Goal: Find specific page/section: Find specific page/section

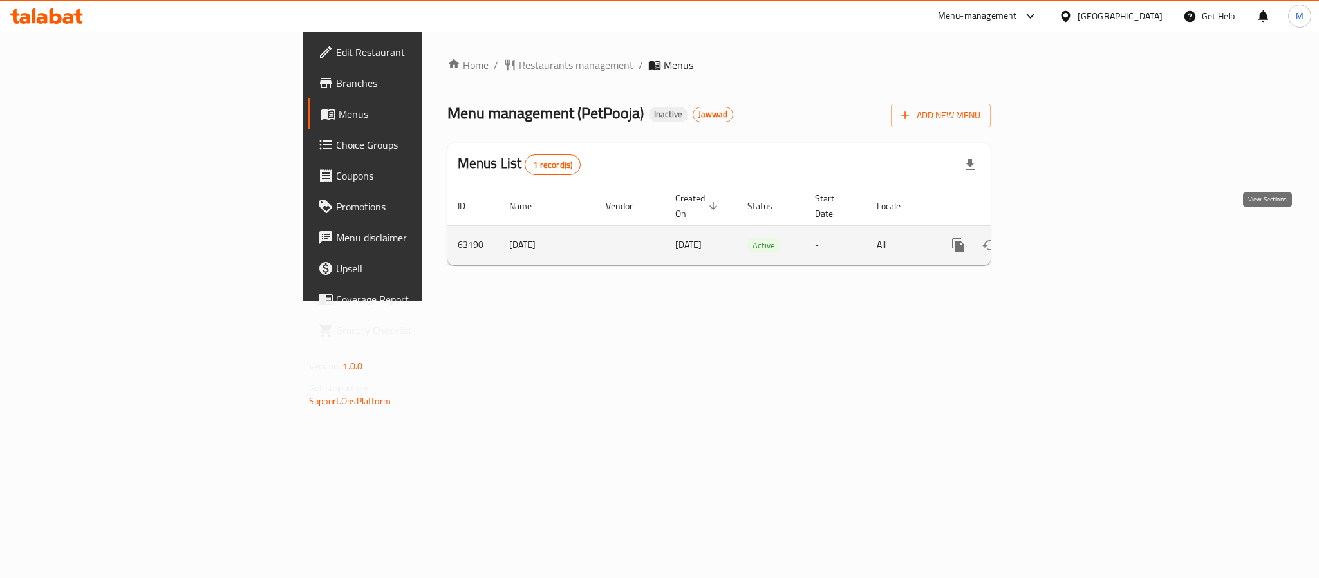
click at [1059, 238] on icon "enhanced table" at bounding box center [1051, 245] width 15 height 15
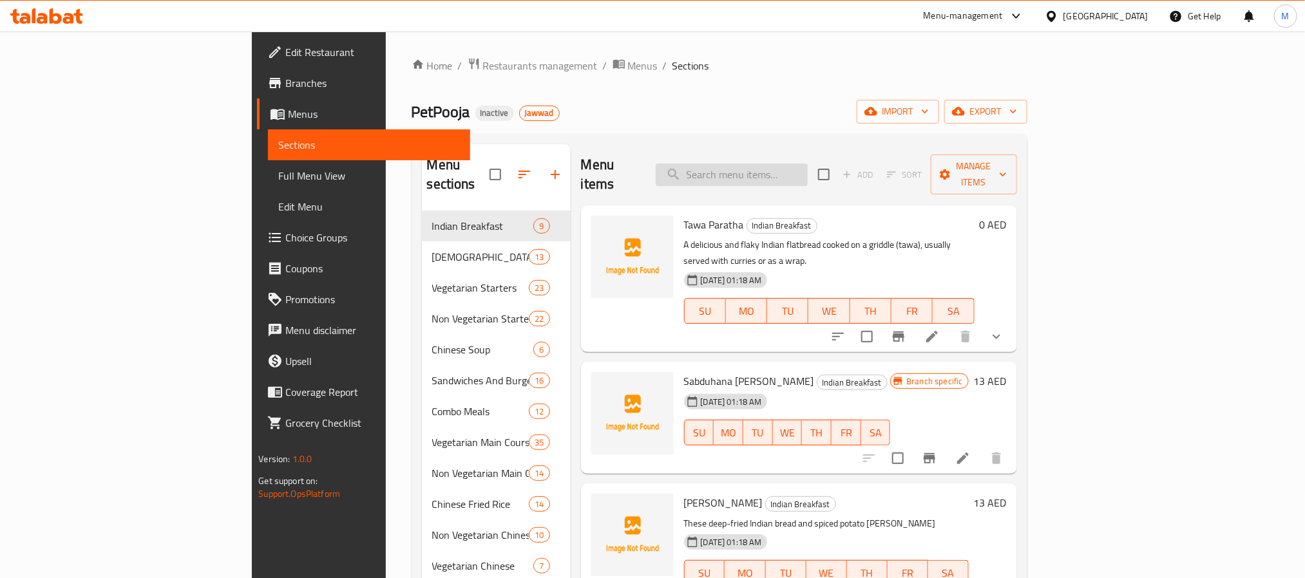
click at [807, 164] on input "search" at bounding box center [731, 175] width 152 height 23
paste input "[US_STATE] Chicken"
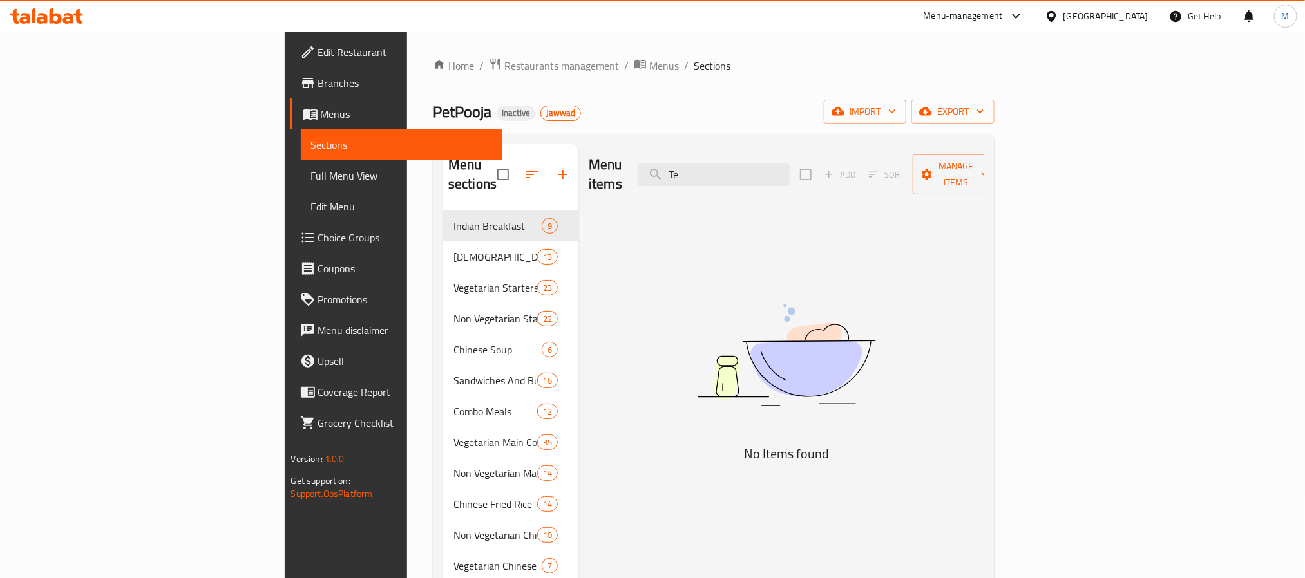
type input "T"
type input "l"
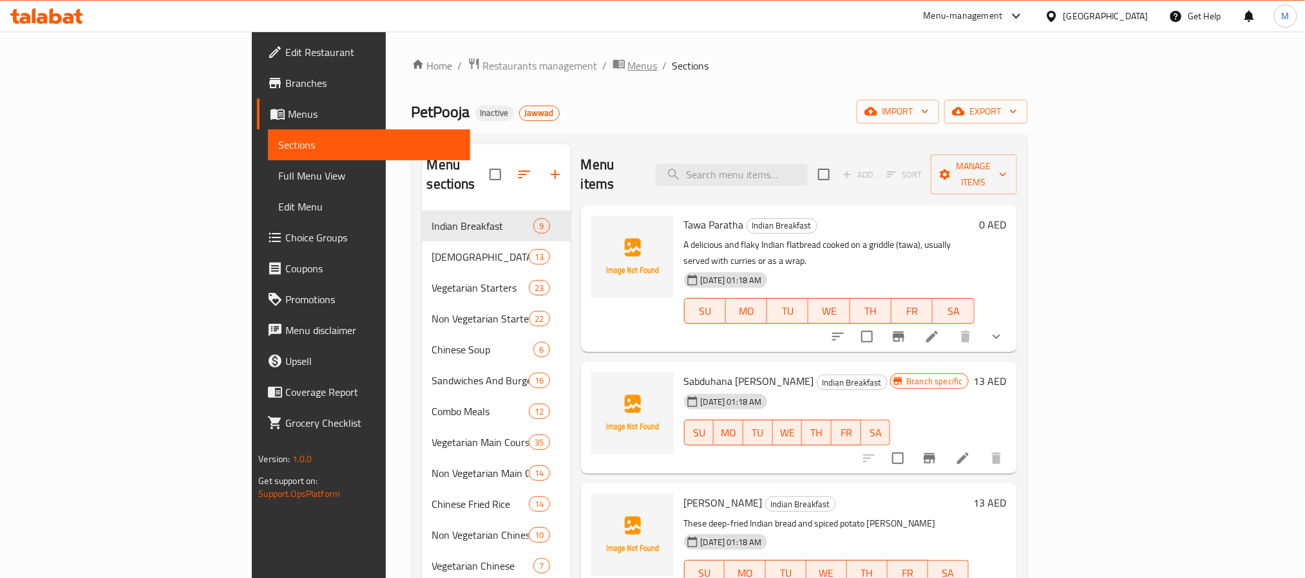
click at [628, 68] on span "Menus" at bounding box center [643, 65] width 30 height 15
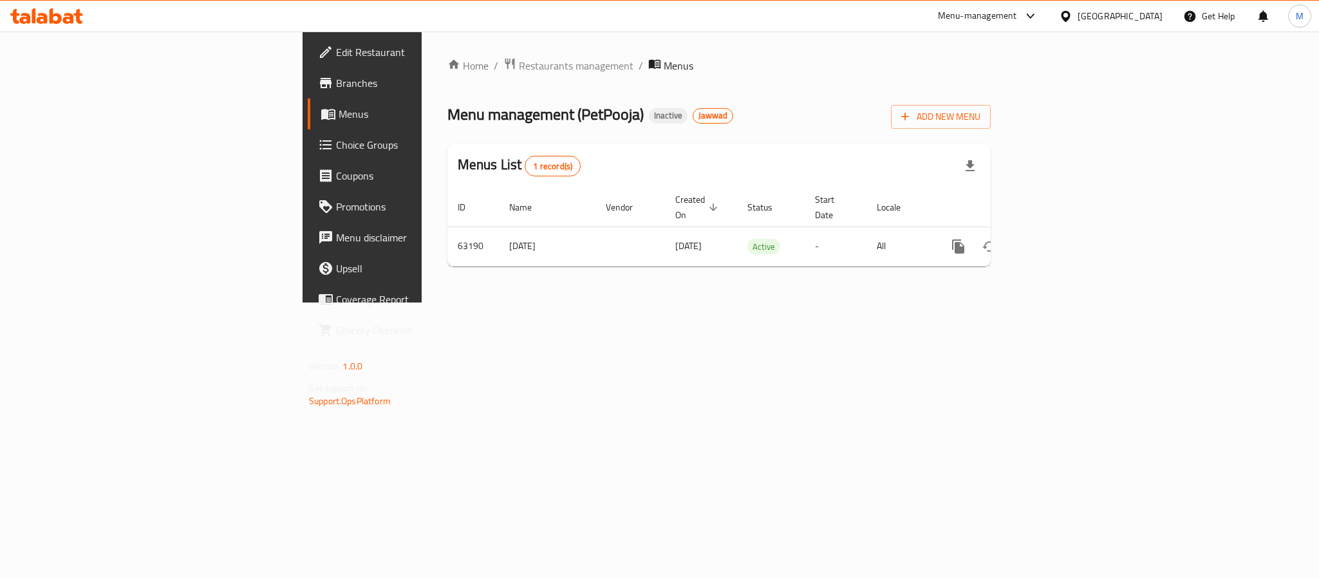
click at [1109, 27] on div "[GEOGRAPHIC_DATA]" at bounding box center [1111, 16] width 124 height 31
click at [1082, 21] on div "[GEOGRAPHIC_DATA]" at bounding box center [1120, 16] width 85 height 14
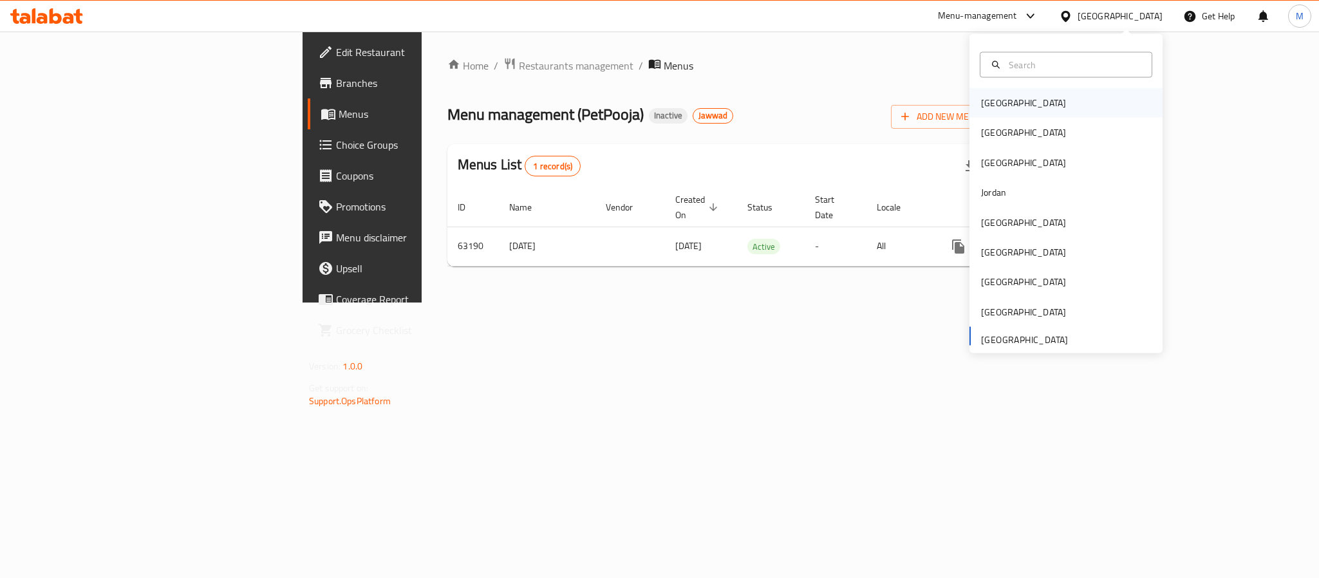
click at [1042, 107] on div "[GEOGRAPHIC_DATA]" at bounding box center [1066, 103] width 193 height 30
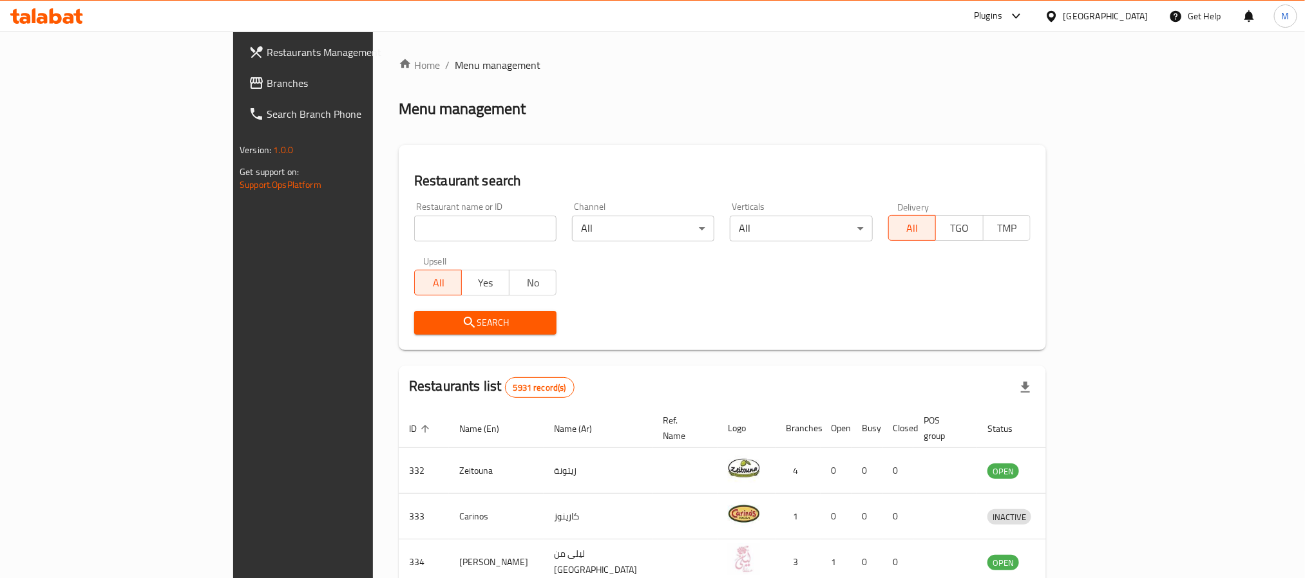
click at [414, 225] on input "search" at bounding box center [485, 229] width 142 height 26
type input "pooja"
click button "Search" at bounding box center [485, 323] width 142 height 24
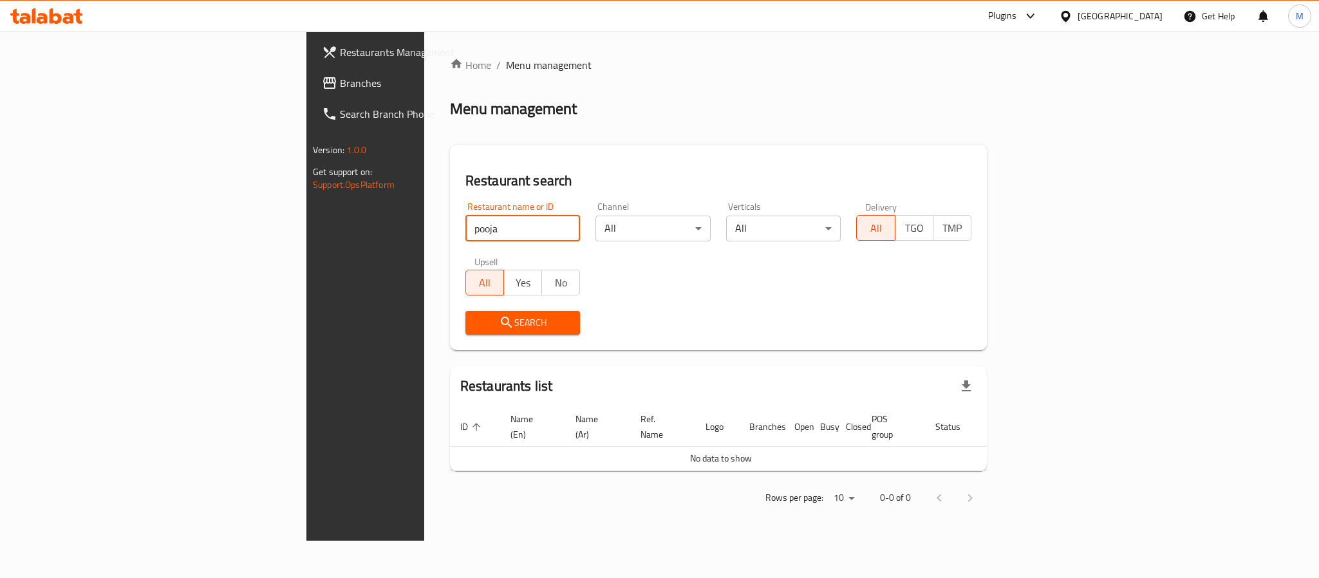
click at [476, 326] on span "Search" at bounding box center [523, 323] width 95 height 16
click at [1078, 10] on div at bounding box center [1068, 16] width 19 height 14
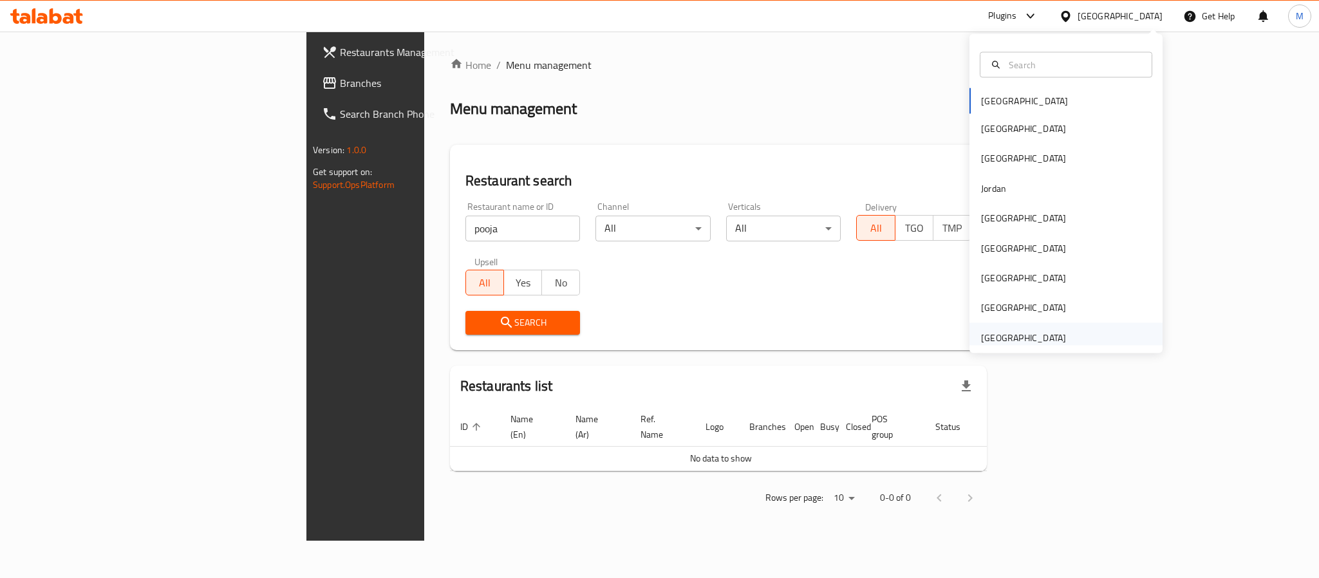
click at [981, 344] on div "[GEOGRAPHIC_DATA]" at bounding box center [1023, 337] width 85 height 14
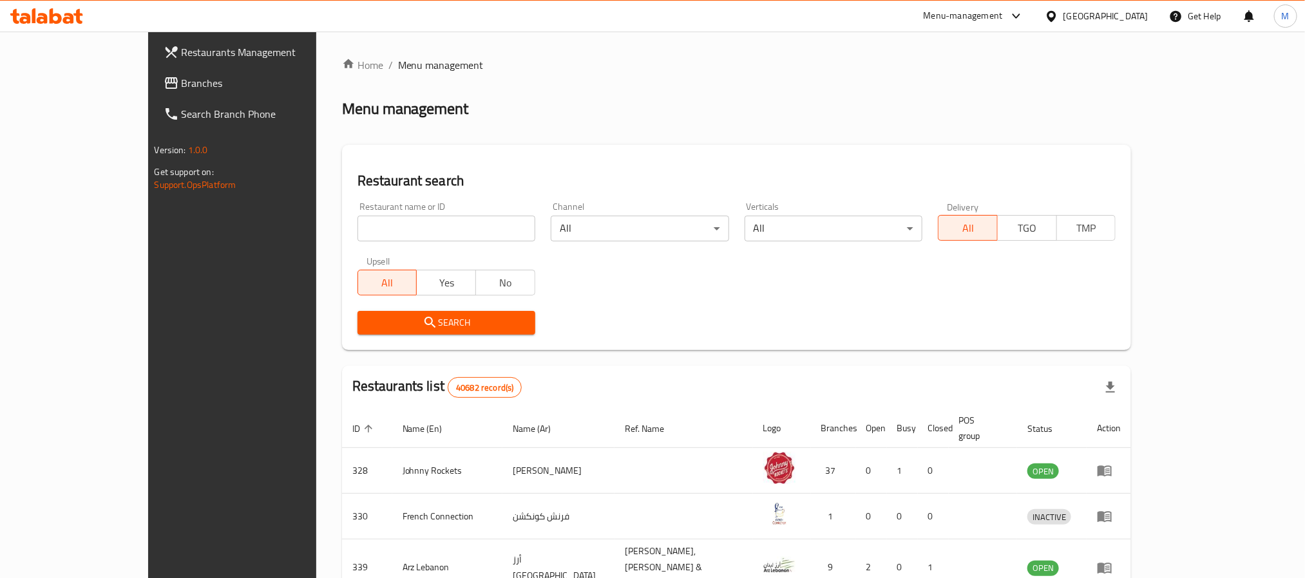
click at [357, 225] on input "search" at bounding box center [446, 229] width 178 height 26
type input "PetPooja"
click button "Search" at bounding box center [446, 323] width 178 height 24
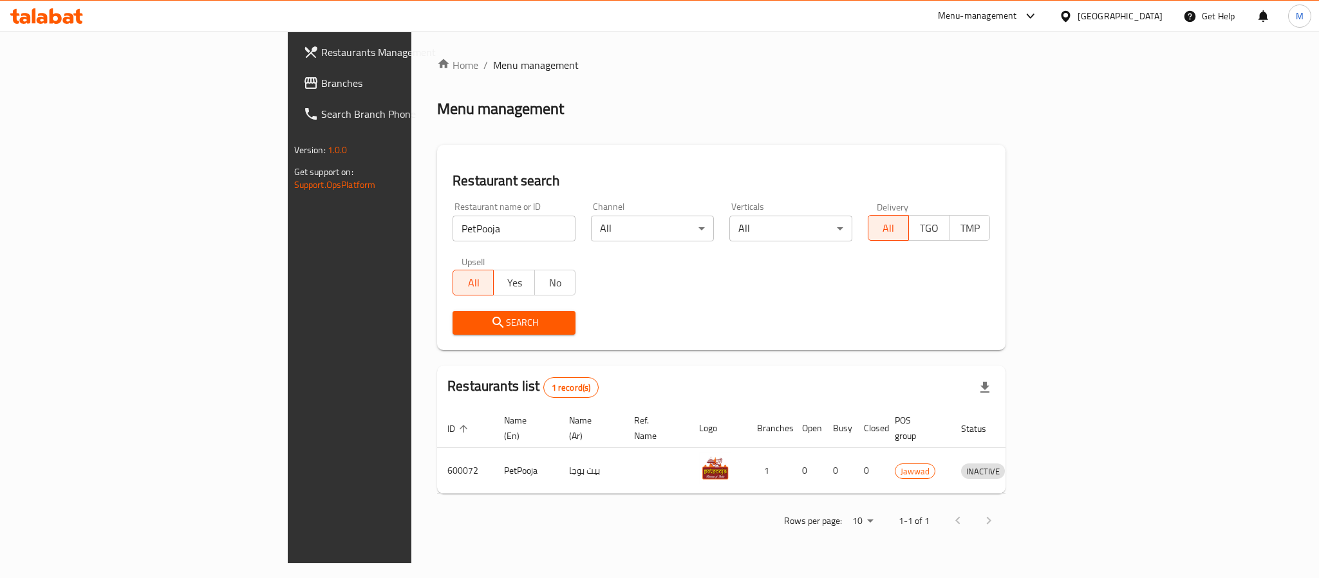
drag, startPoint x: 1107, startPoint y: 21, endPoint x: 1101, endPoint y: 25, distance: 7.0
click at [1107, 21] on div "[GEOGRAPHIC_DATA]" at bounding box center [1120, 16] width 85 height 14
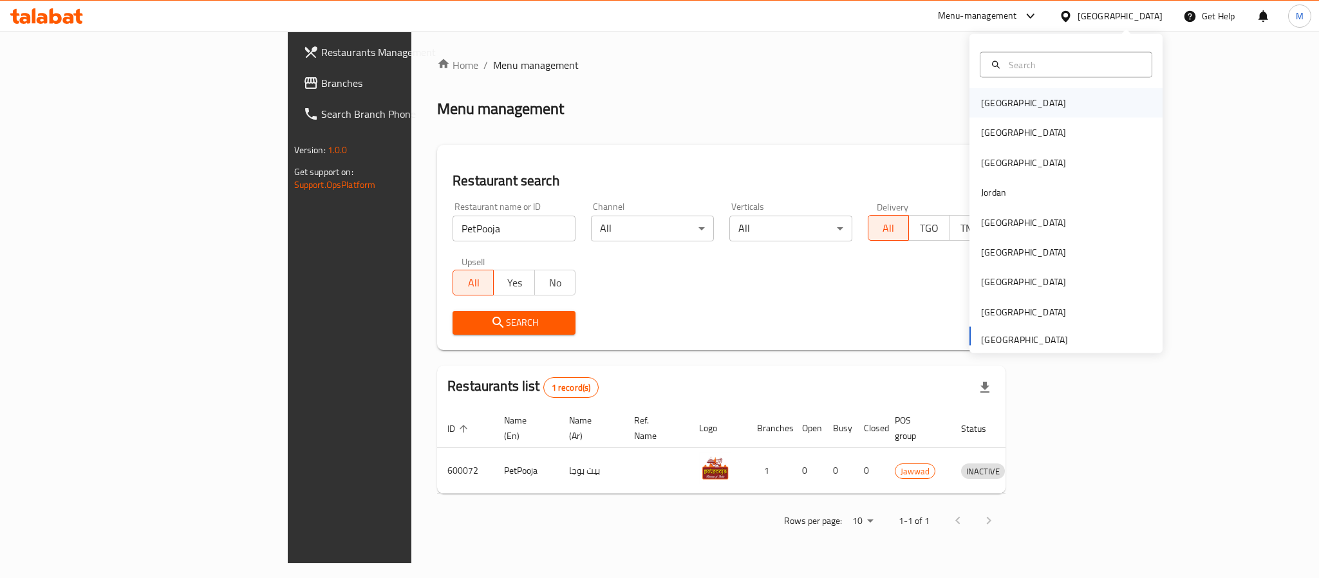
click at [1026, 97] on div "[GEOGRAPHIC_DATA]" at bounding box center [1066, 103] width 193 height 30
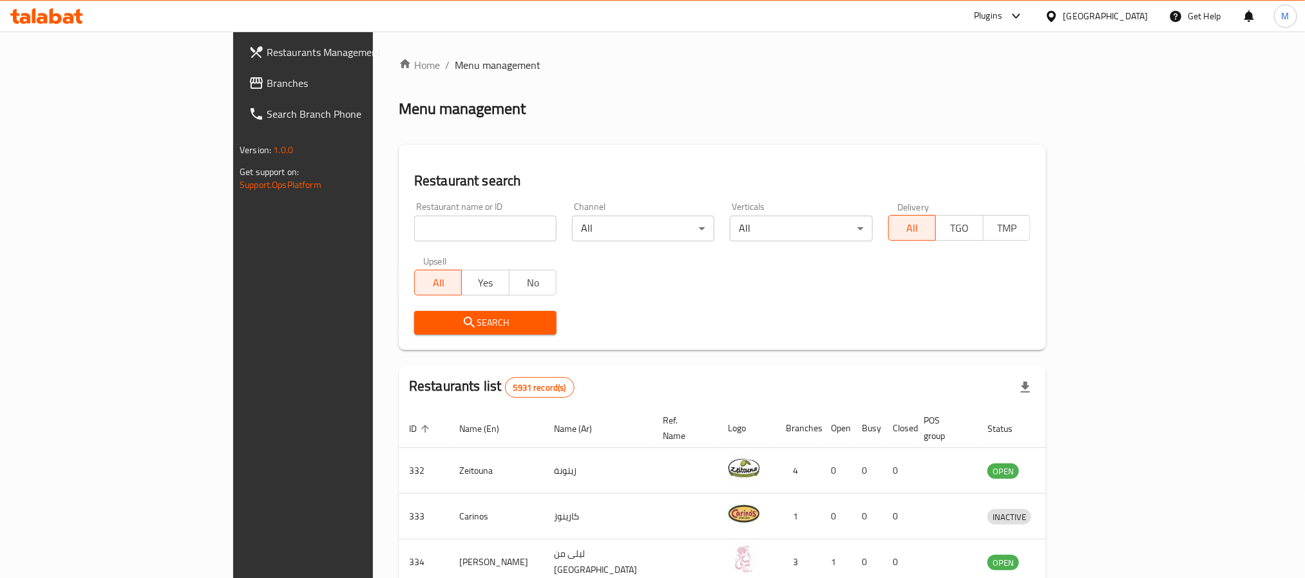
click at [414, 229] on input "search" at bounding box center [485, 229] width 142 height 26
drag, startPoint x: 286, startPoint y: 227, endPoint x: 268, endPoint y: 226, distance: 17.4
click at [414, 226] on input "PetPooja" at bounding box center [485, 229] width 142 height 26
click at [414, 232] on input "PetPooja" at bounding box center [485, 229] width 142 height 26
drag, startPoint x: 283, startPoint y: 229, endPoint x: 261, endPoint y: 227, distance: 21.3
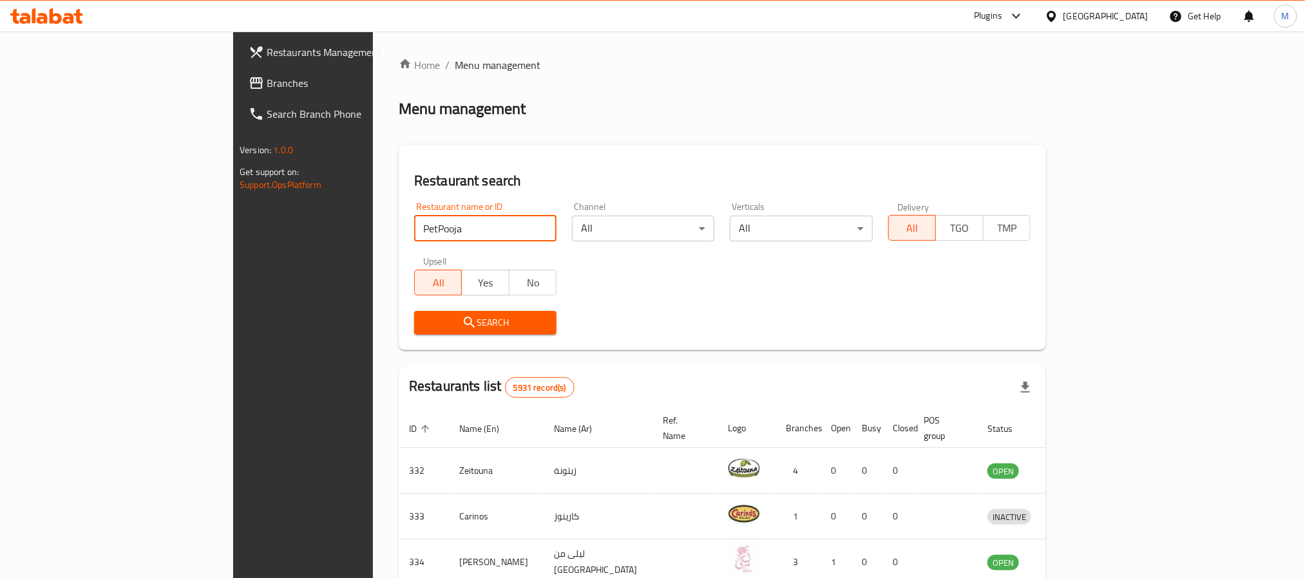
click at [414, 227] on input "PetPooja" at bounding box center [485, 229] width 142 height 26
type input "Pooja"
click button "Search" at bounding box center [485, 323] width 142 height 24
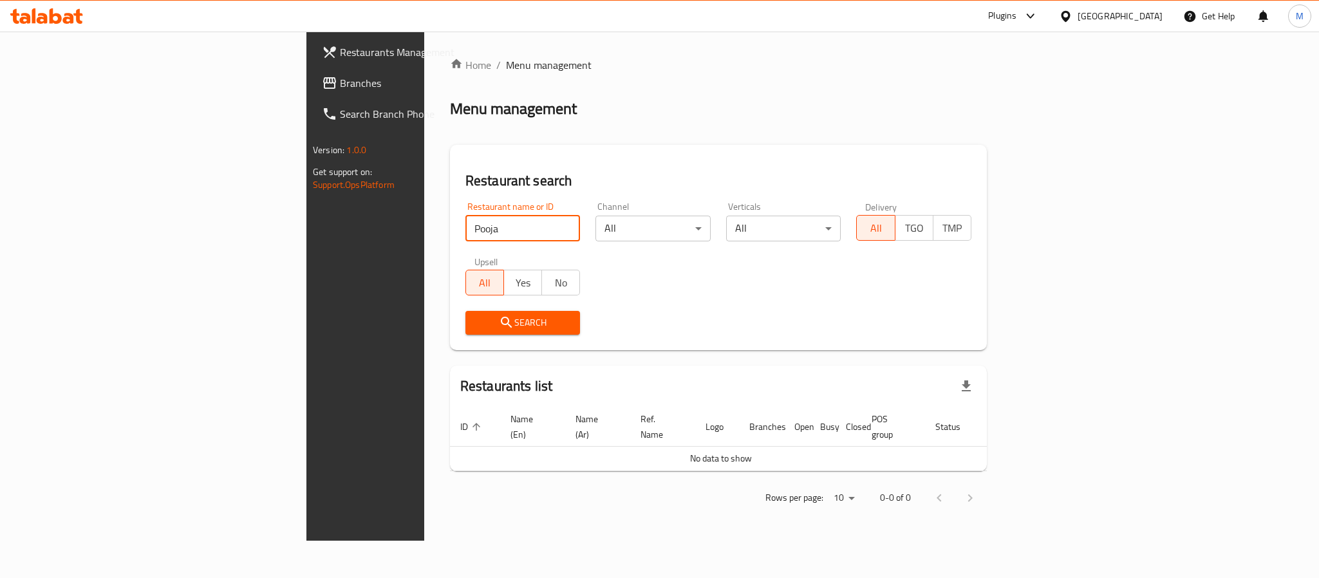
click at [1132, 14] on div "[GEOGRAPHIC_DATA]" at bounding box center [1120, 16] width 85 height 14
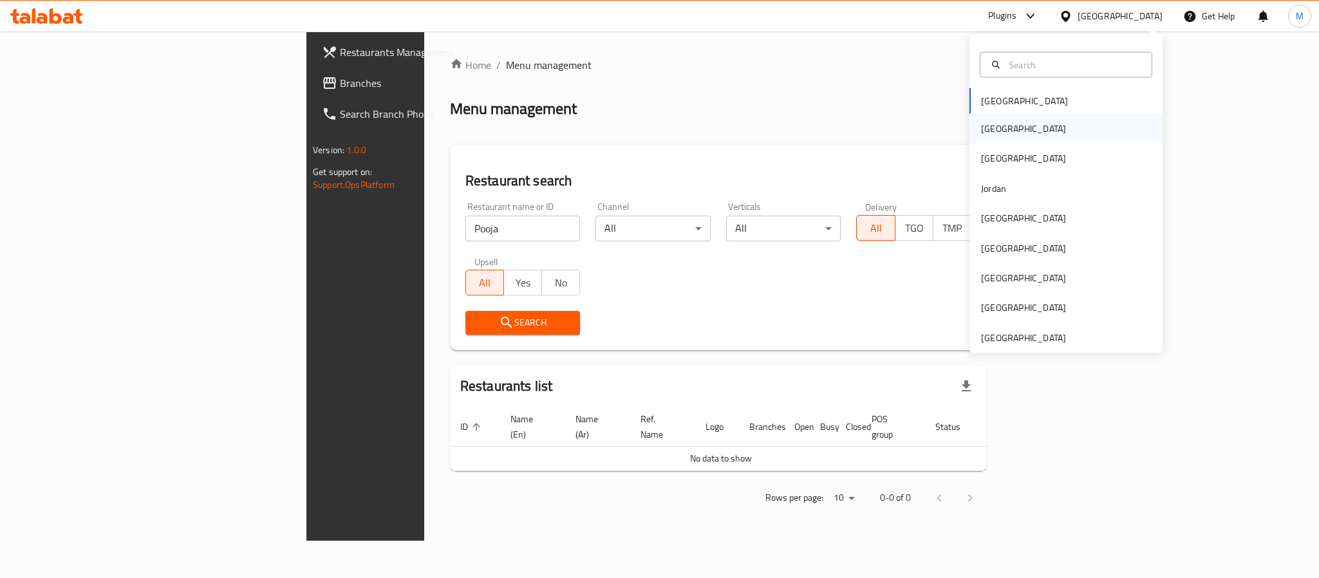
click at [1051, 133] on div "[GEOGRAPHIC_DATA]" at bounding box center [1066, 129] width 193 height 30
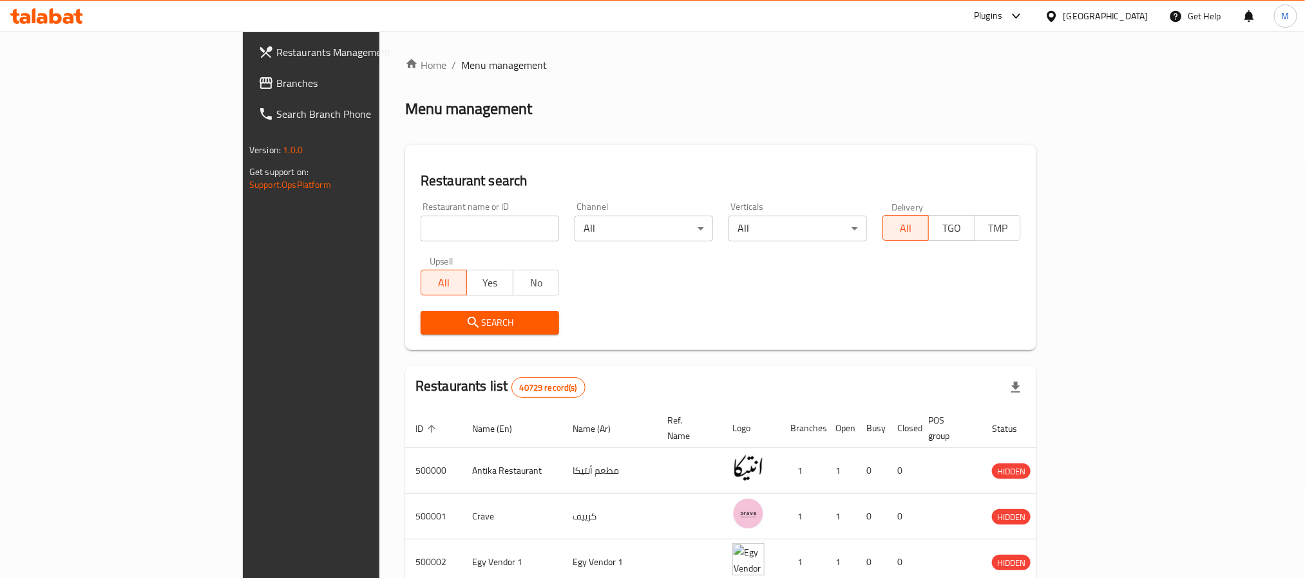
click at [420, 238] on input "search" at bounding box center [489, 229] width 138 height 26
paste input "PetPooja"
click at [420, 229] on input "search" at bounding box center [489, 229] width 138 height 26
drag, startPoint x: 280, startPoint y: 224, endPoint x: 254, endPoint y: 219, distance: 26.9
click at [413, 219] on div "Restaurant name or ID PetPooja Restaurant name or ID" at bounding box center [490, 221] width 154 height 55
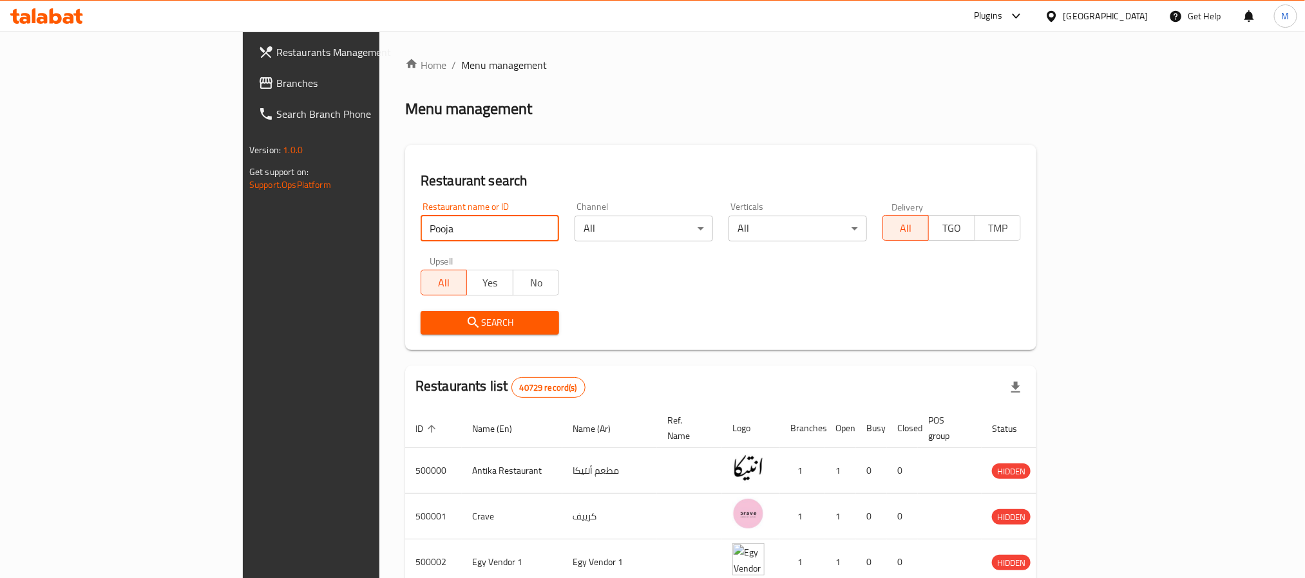
type input "Pooja"
click button "Search" at bounding box center [489, 323] width 138 height 24
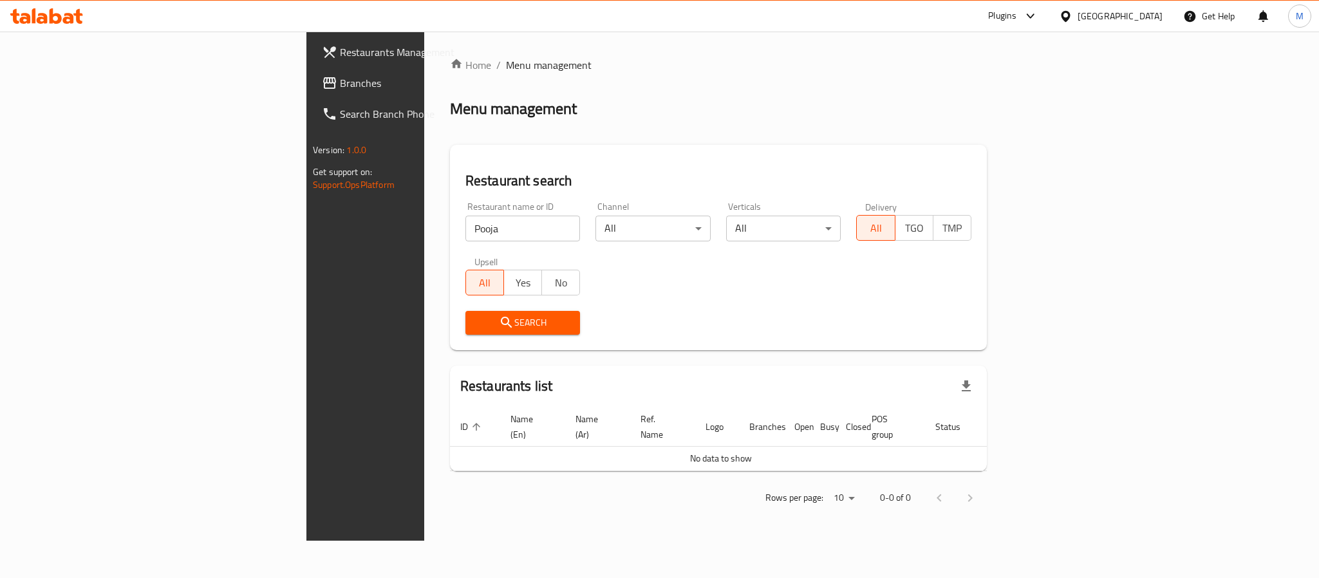
click at [1070, 16] on icon at bounding box center [1065, 15] width 9 height 11
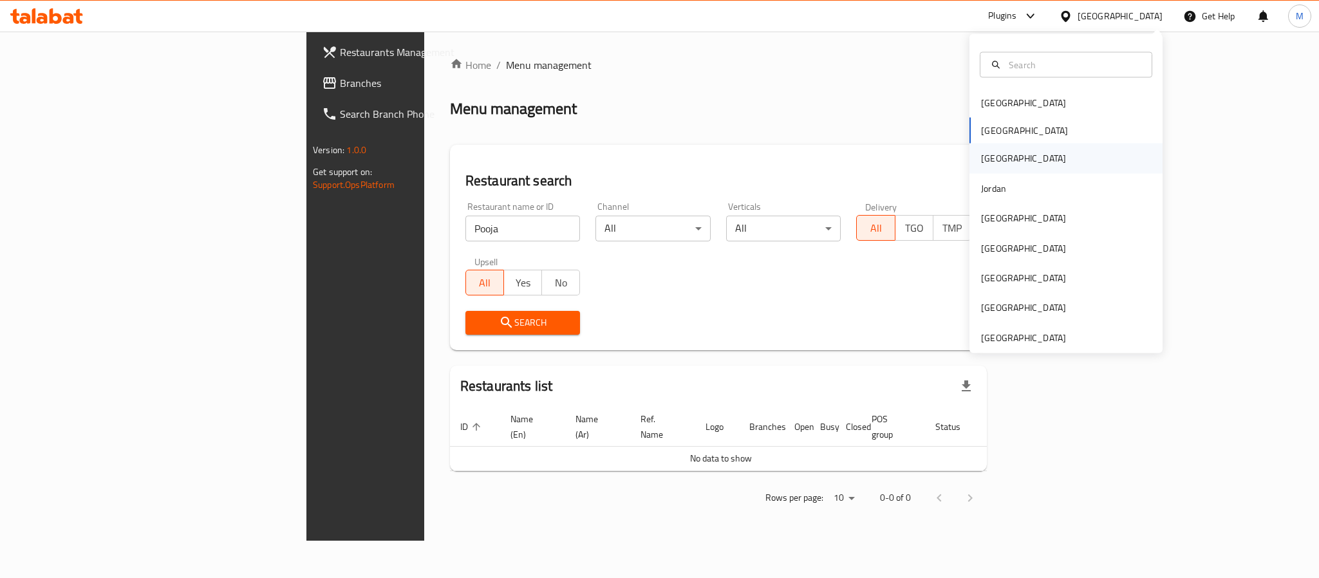
click at [995, 155] on div "[GEOGRAPHIC_DATA]" at bounding box center [1066, 159] width 193 height 30
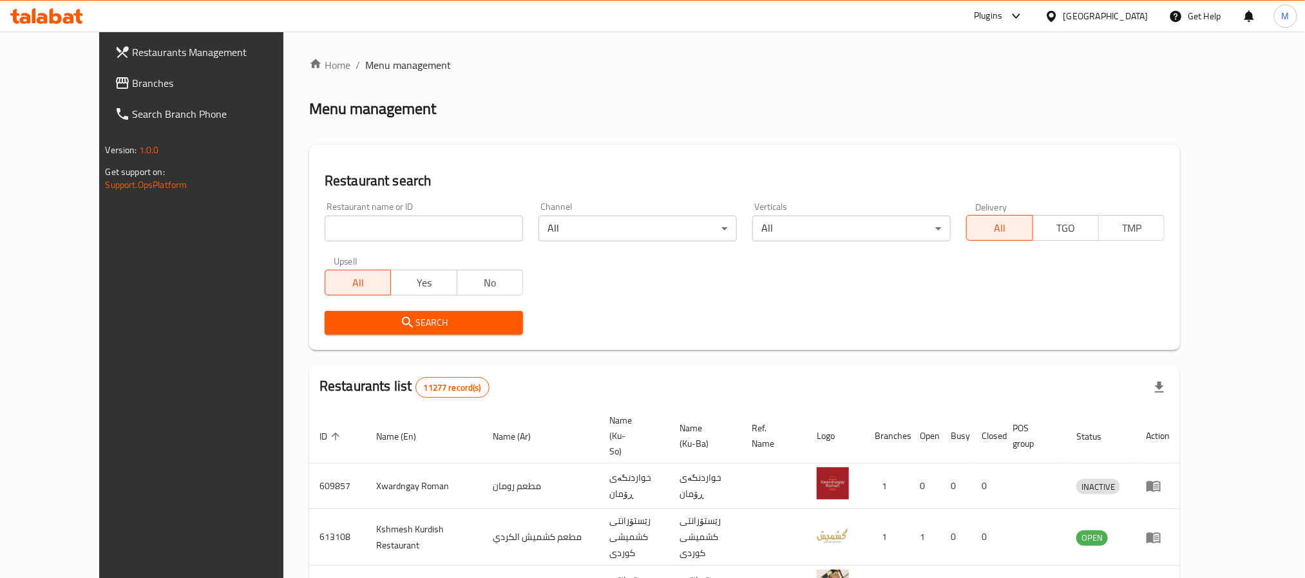
click at [1151, 12] on div "[GEOGRAPHIC_DATA]" at bounding box center [1096, 16] width 124 height 31
click at [1149, 21] on div "[GEOGRAPHIC_DATA]" at bounding box center [1096, 16] width 124 height 31
click at [1055, 14] on icon at bounding box center [1050, 15] width 9 height 11
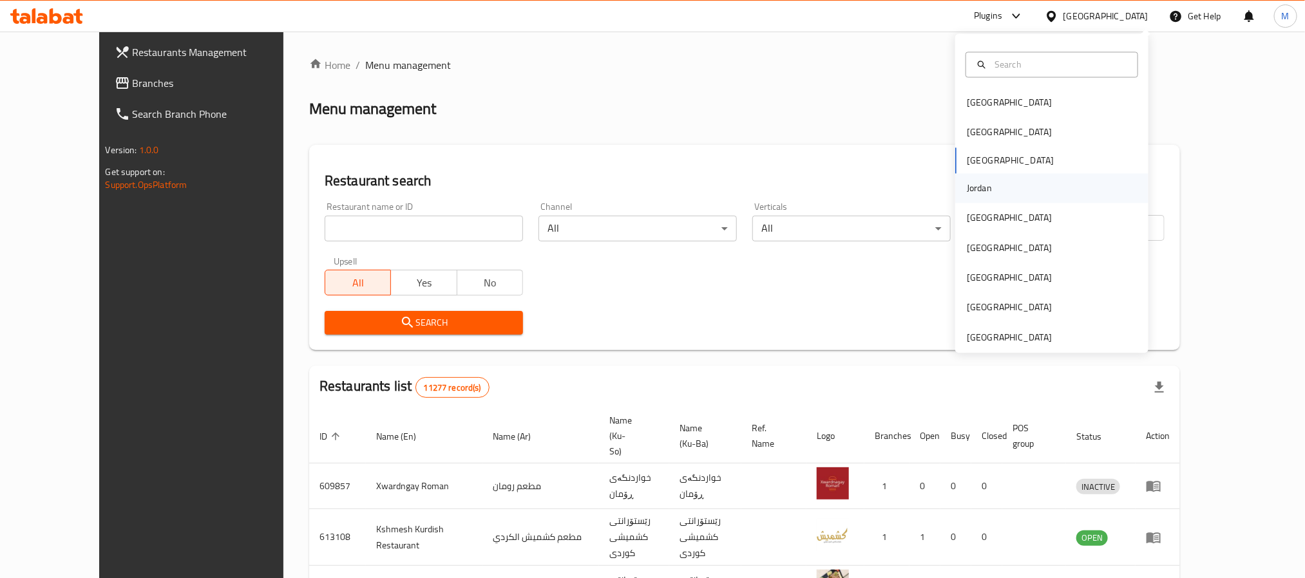
click at [1010, 184] on div "Jordan" at bounding box center [1051, 188] width 193 height 30
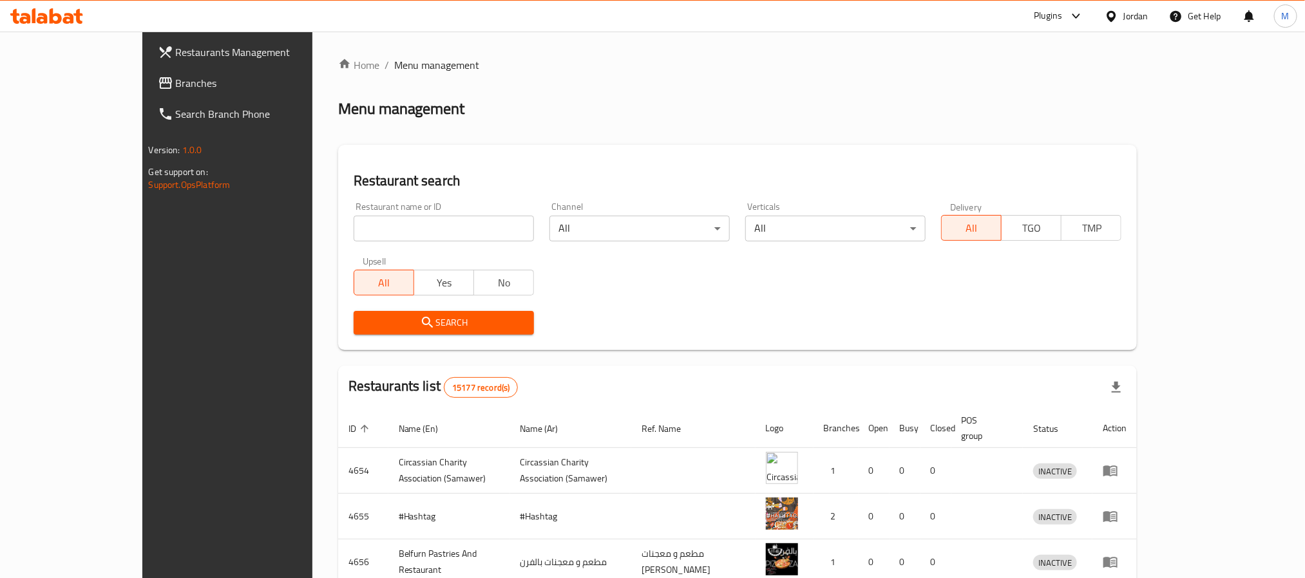
click at [369, 225] on input "search" at bounding box center [443, 229] width 180 height 26
type input "p"
click at [375, 221] on input "Pooja" at bounding box center [443, 229] width 180 height 26
type input "Pooja"
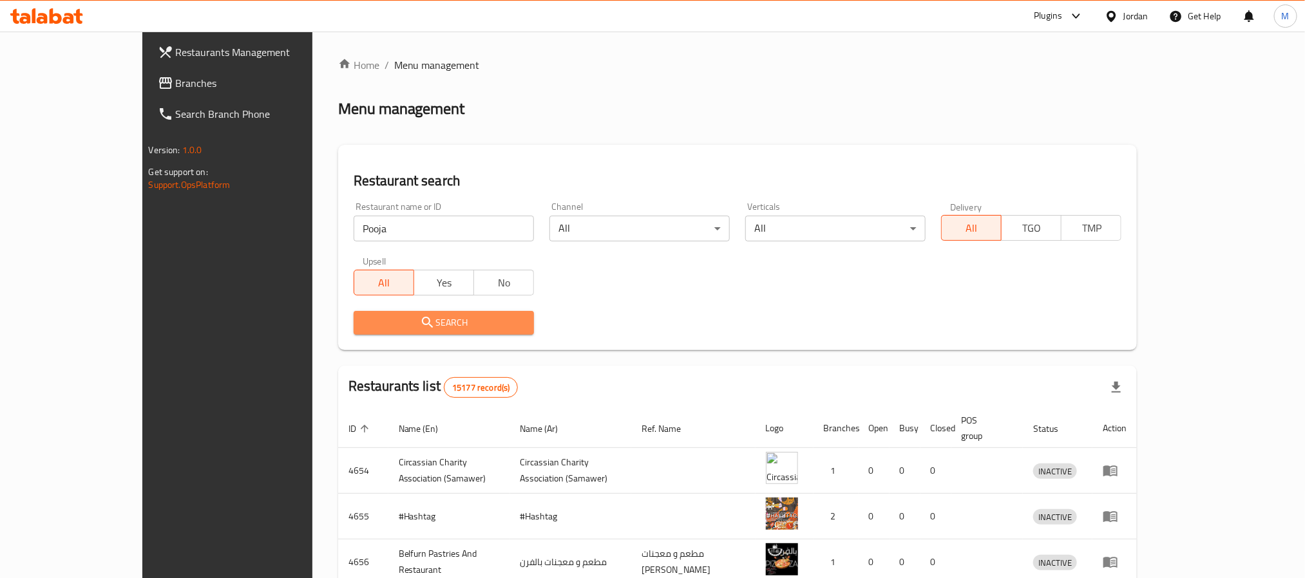
click at [364, 315] on span "Search" at bounding box center [444, 323] width 160 height 16
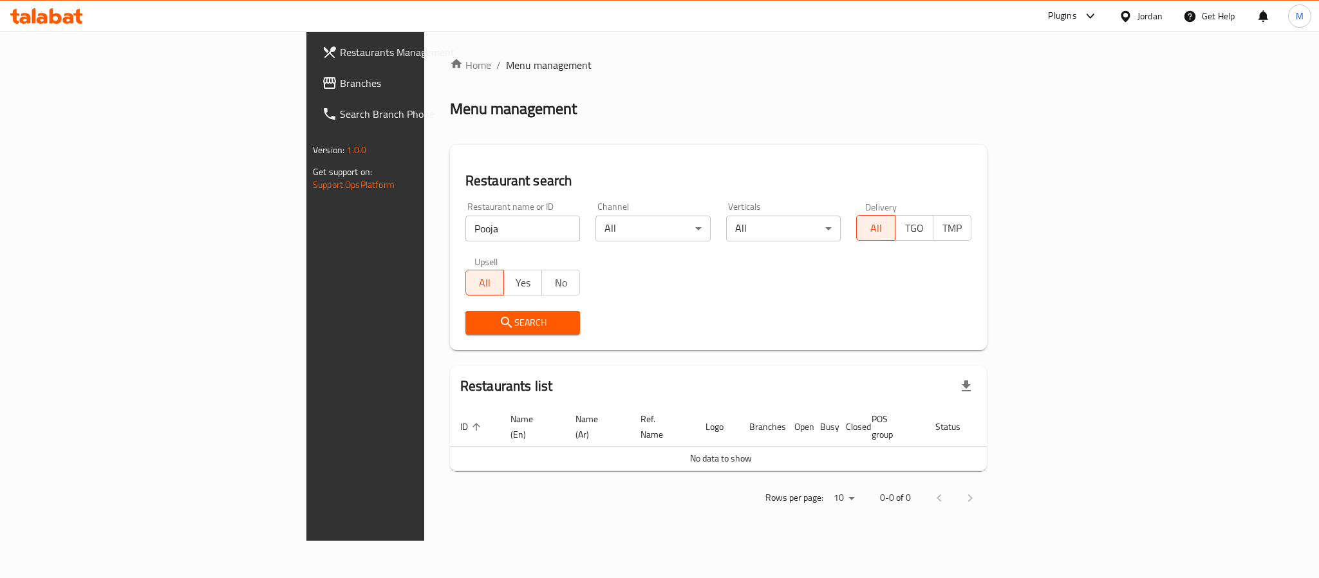
click at [1136, 10] on div "Jordan" at bounding box center [1141, 16] width 44 height 14
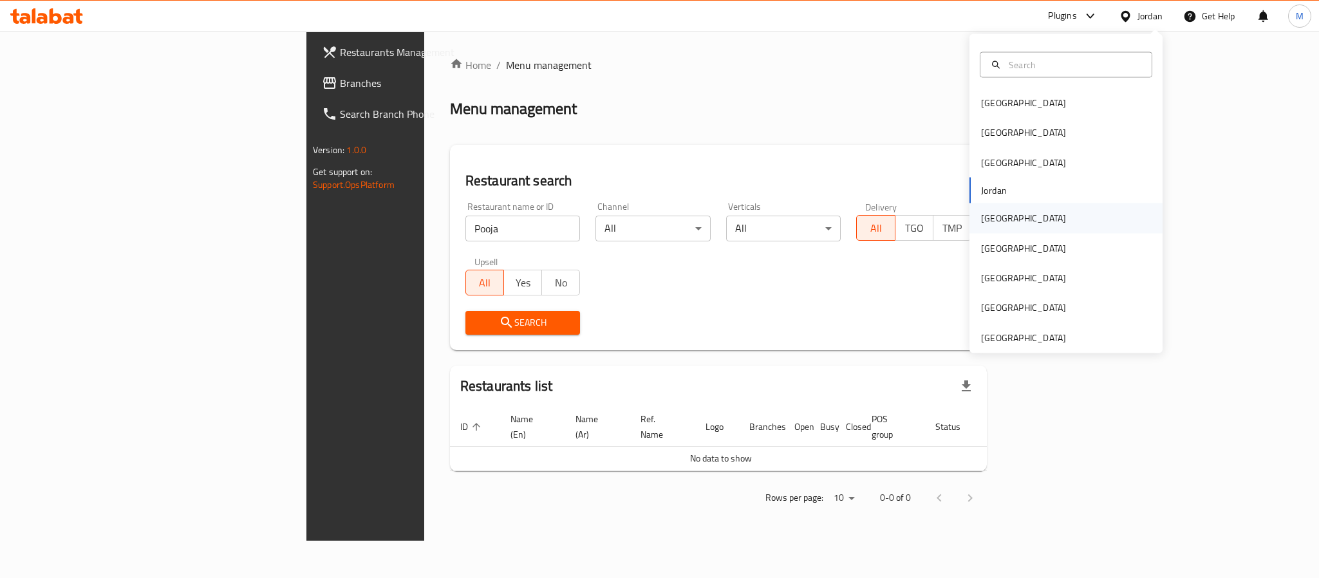
click at [1024, 220] on div "[GEOGRAPHIC_DATA]" at bounding box center [1066, 218] width 193 height 30
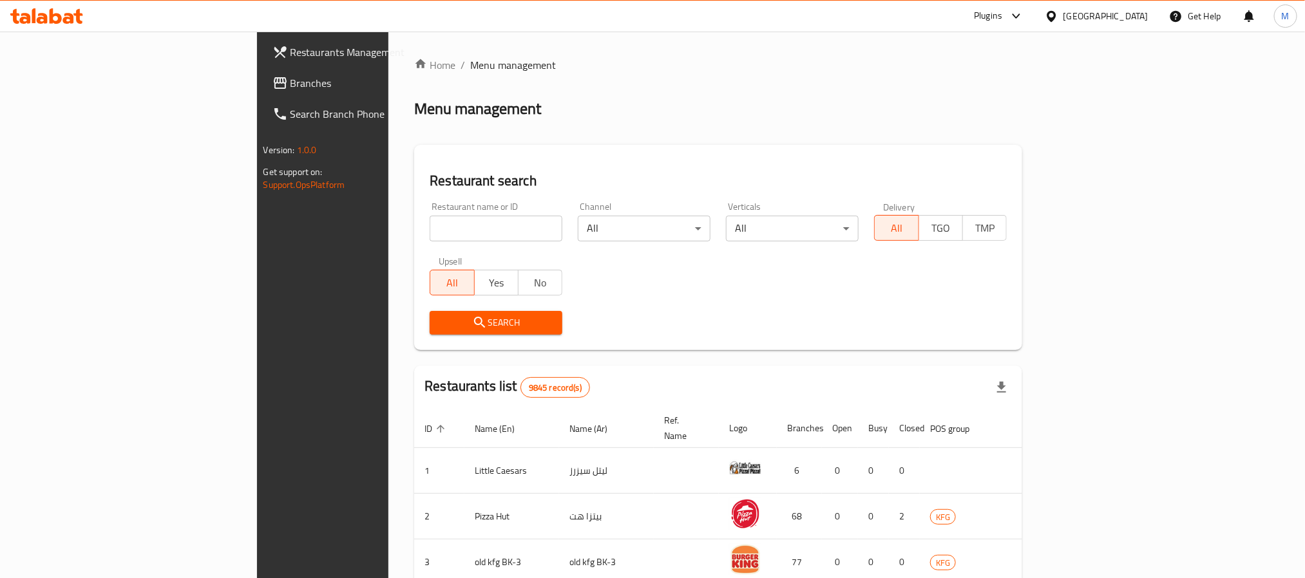
click at [429, 234] on input "search" at bounding box center [495, 229] width 133 height 26
paste input "P"
click button "Search" at bounding box center [495, 323] width 133 height 24
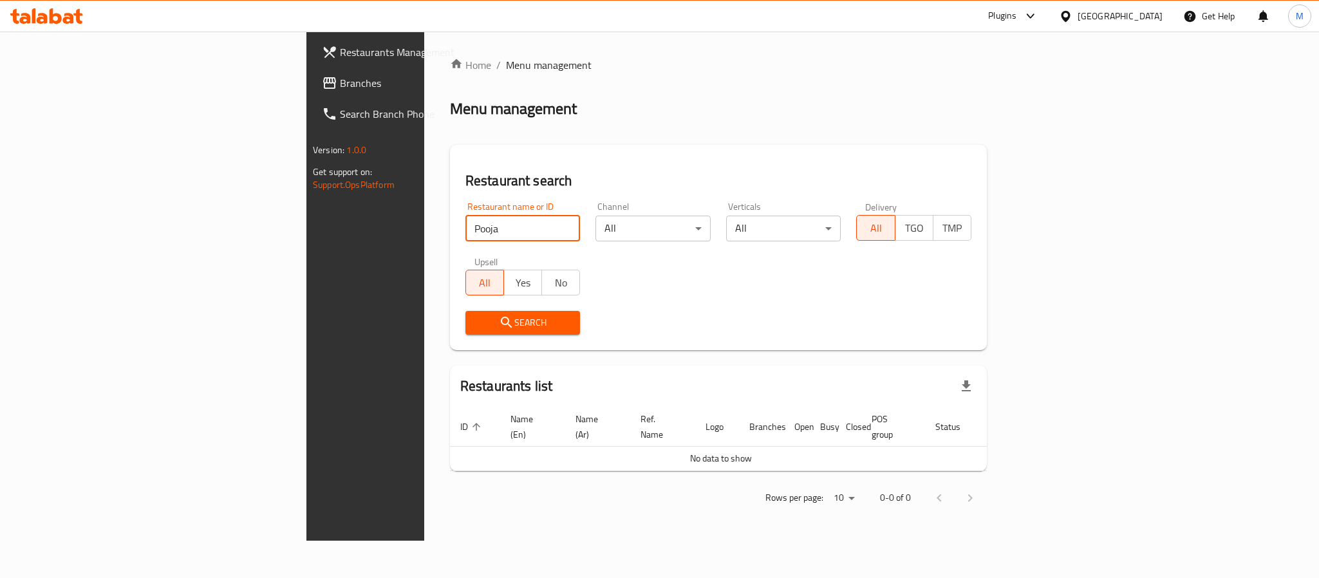
type input "pooja"
click button "Search" at bounding box center [523, 323] width 115 height 24
click at [1130, 8] on div "[GEOGRAPHIC_DATA]" at bounding box center [1111, 16] width 124 height 31
click at [1144, 14] on div "[GEOGRAPHIC_DATA]" at bounding box center [1120, 16] width 85 height 14
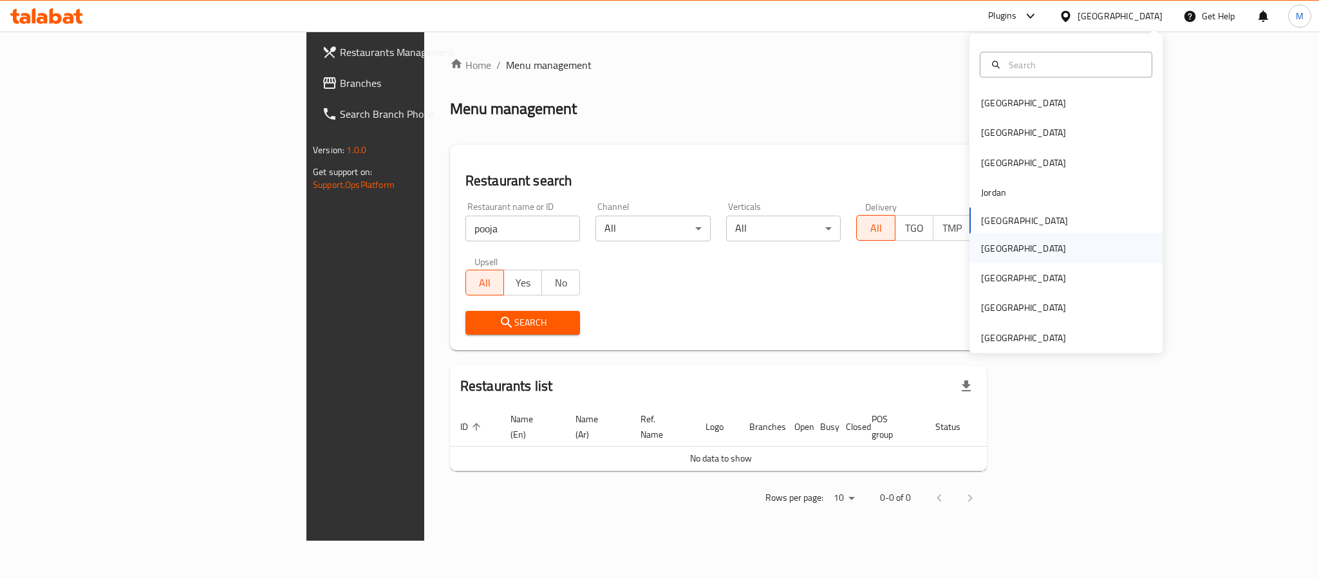
click at [981, 253] on div "[GEOGRAPHIC_DATA]" at bounding box center [1023, 248] width 85 height 14
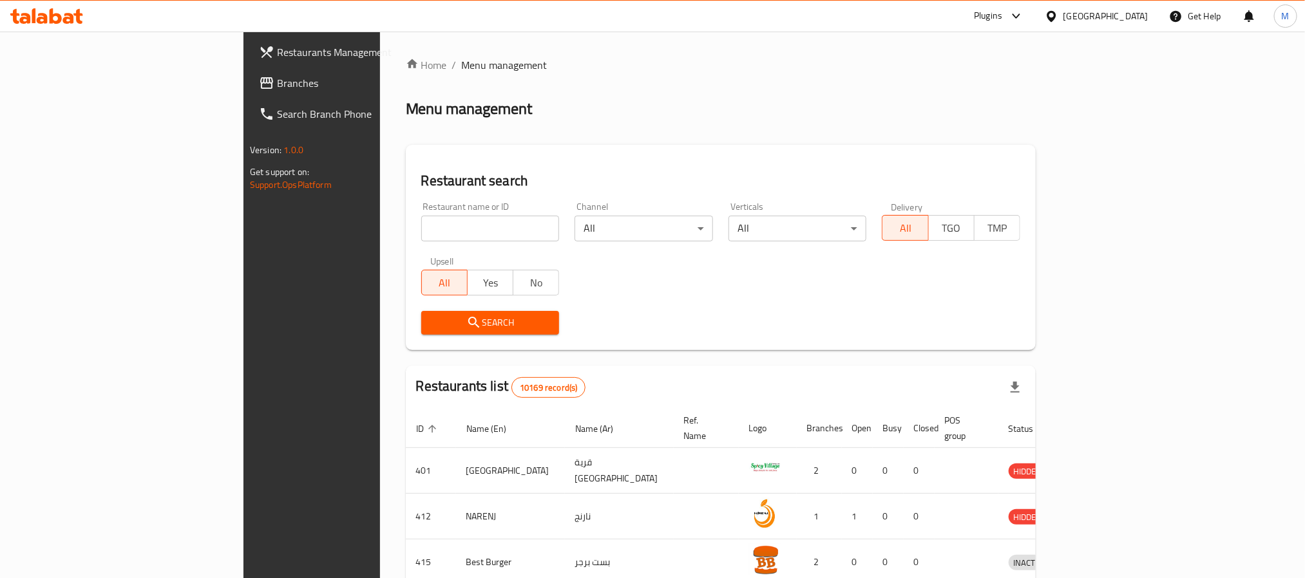
click at [421, 225] on input "search" at bounding box center [490, 229] width 138 height 26
type input "Pooja"
click button "Search" at bounding box center [490, 323] width 138 height 24
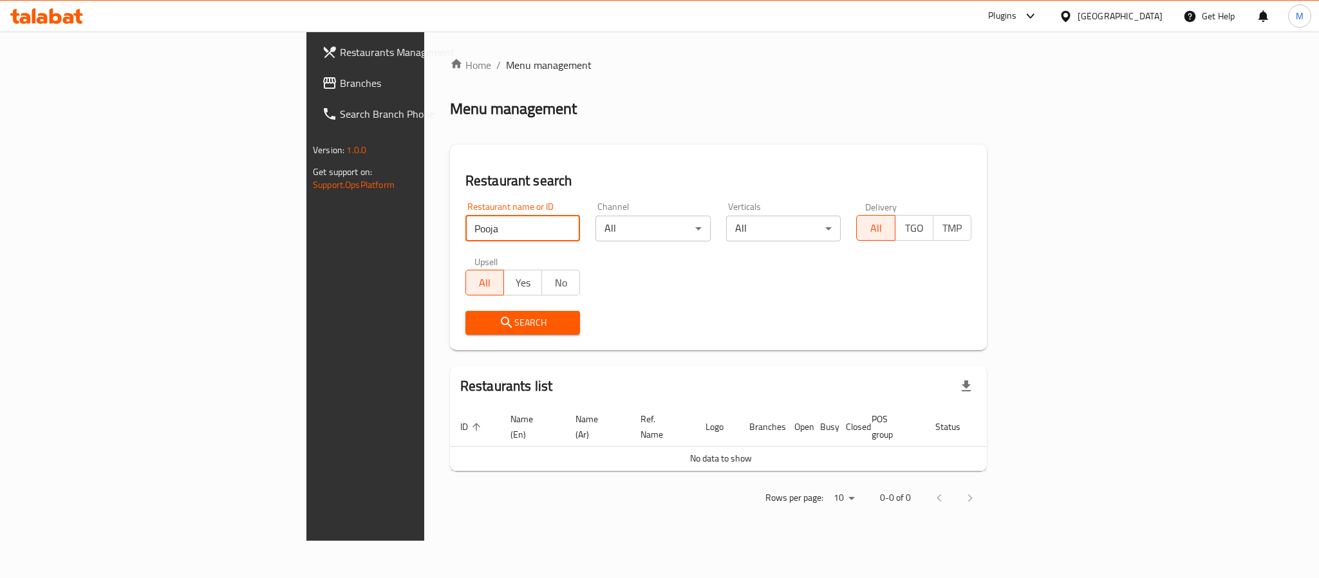
click at [1140, 2] on div "[GEOGRAPHIC_DATA]" at bounding box center [1111, 16] width 124 height 31
click at [1070, 12] on icon at bounding box center [1065, 15] width 9 height 11
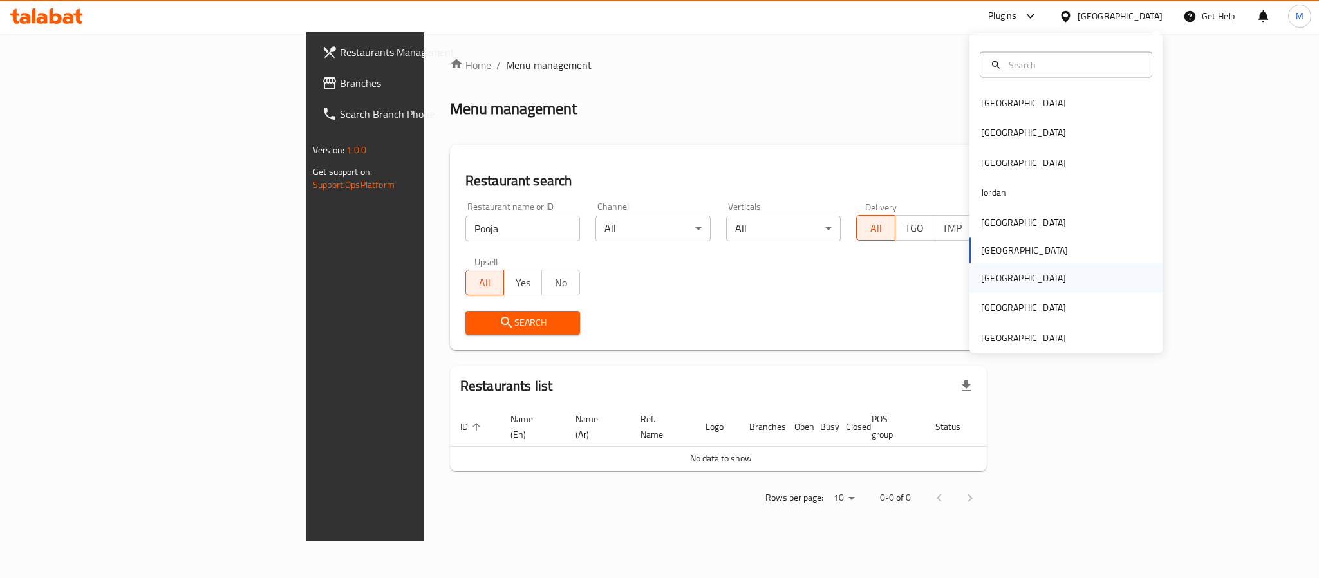
click at [981, 284] on div "[GEOGRAPHIC_DATA]" at bounding box center [1023, 278] width 85 height 14
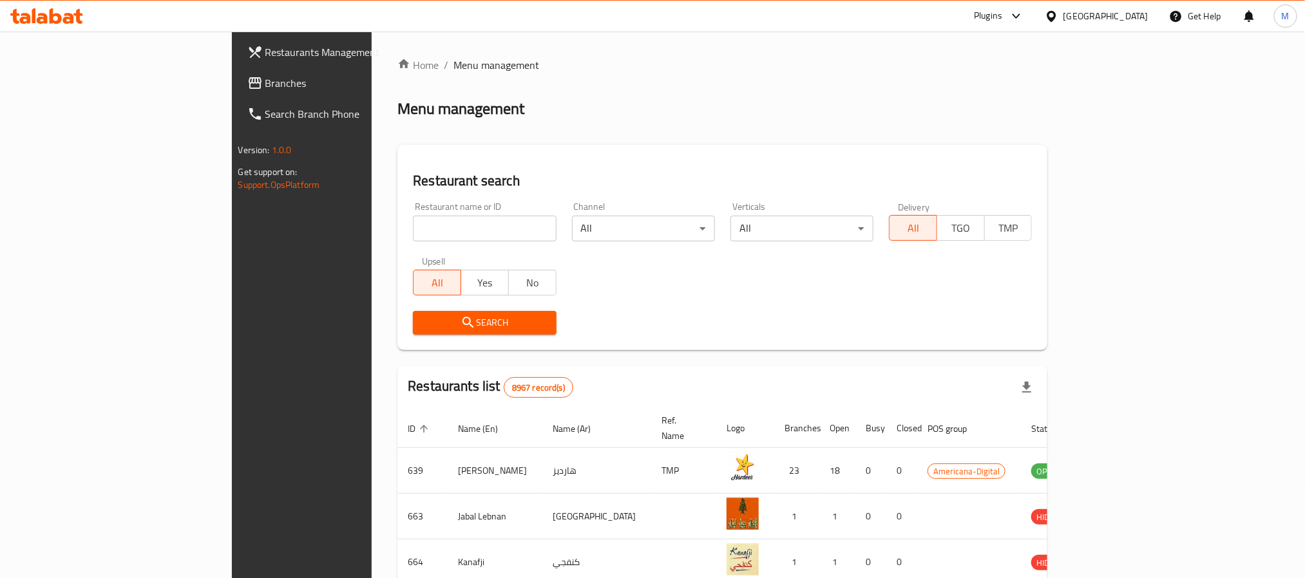
click at [413, 216] on input "search" at bounding box center [484, 229] width 143 height 26
type input "Pooja"
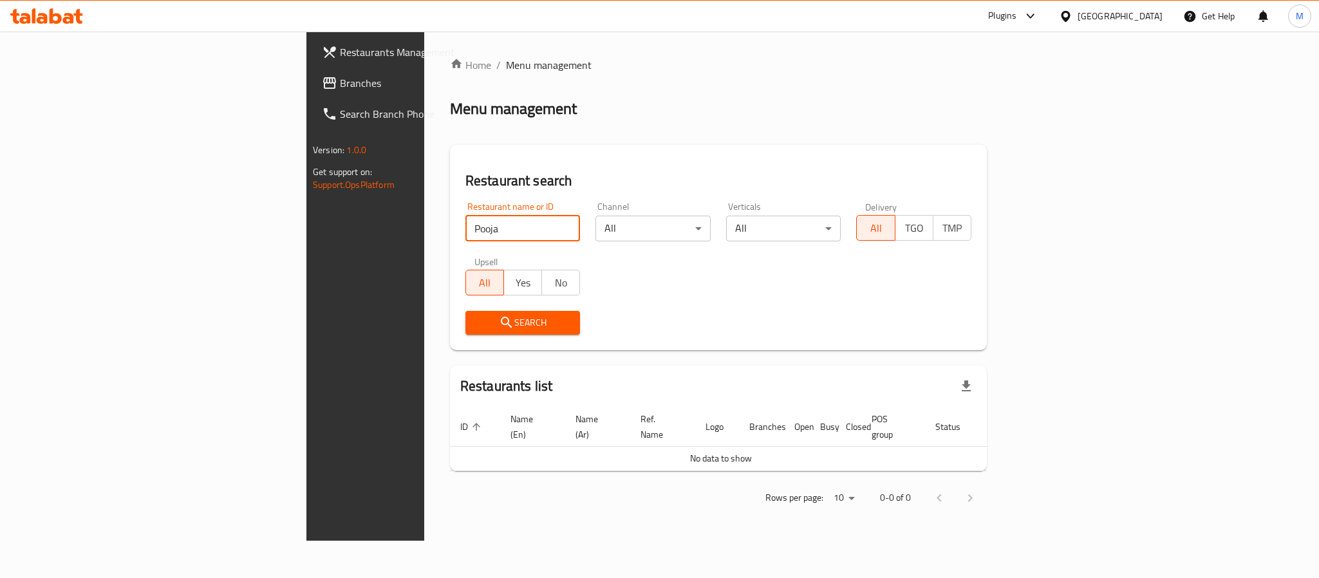
click at [1142, 17] on div "[GEOGRAPHIC_DATA]" at bounding box center [1120, 16] width 85 height 14
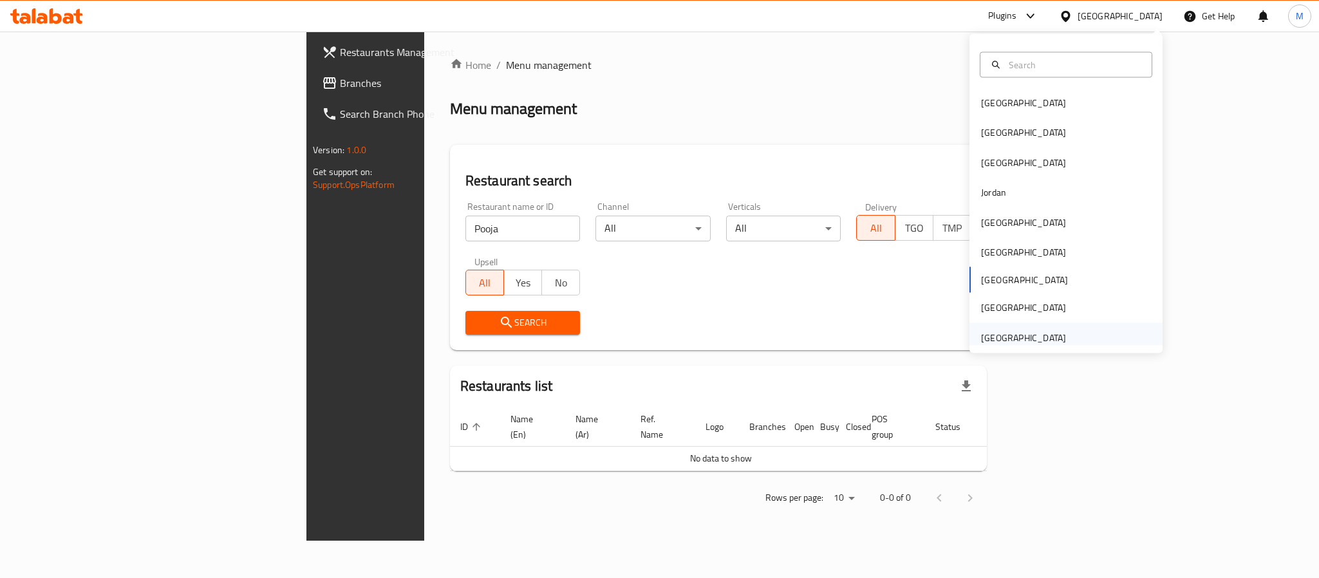
click at [999, 331] on div "[GEOGRAPHIC_DATA]" at bounding box center [1023, 337] width 85 height 14
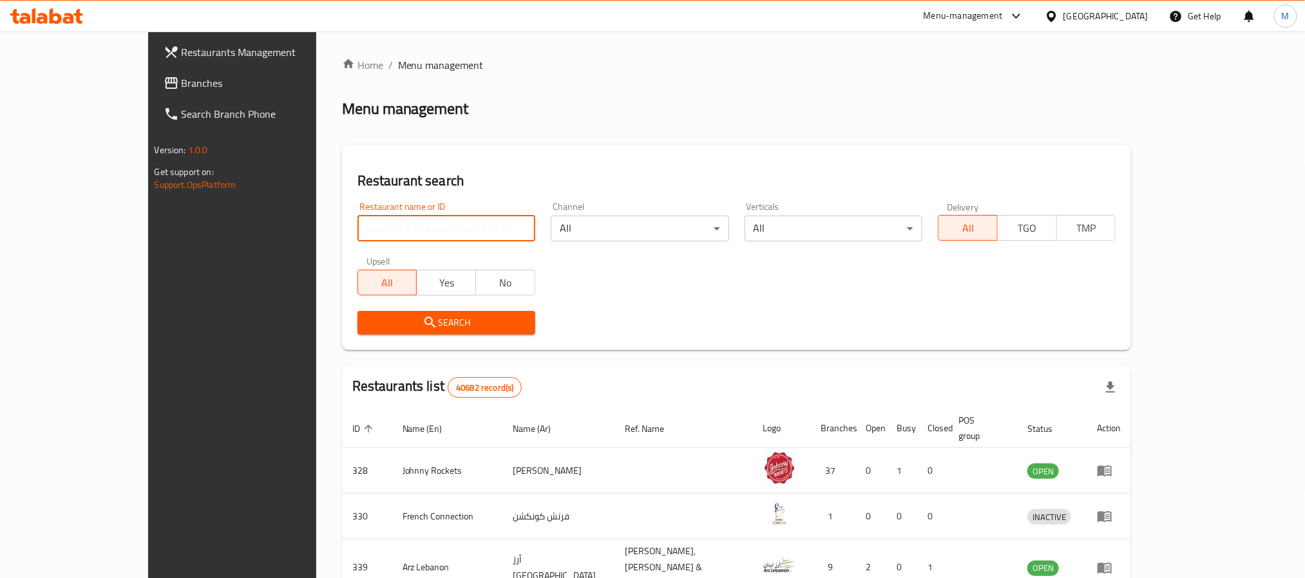
click at [357, 234] on input "search" at bounding box center [446, 229] width 178 height 26
click at [182, 80] on span "Branches" at bounding box center [269, 82] width 174 height 15
